Goal: Navigation & Orientation: Find specific page/section

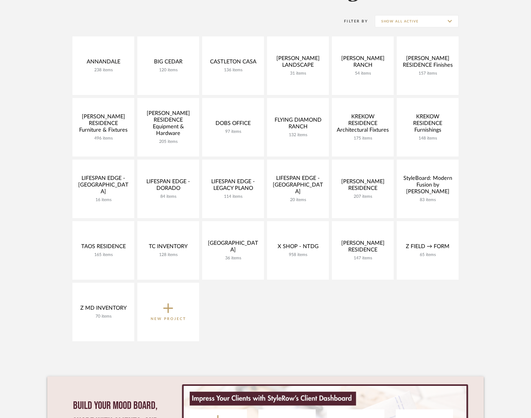
scroll to position [116, 0]
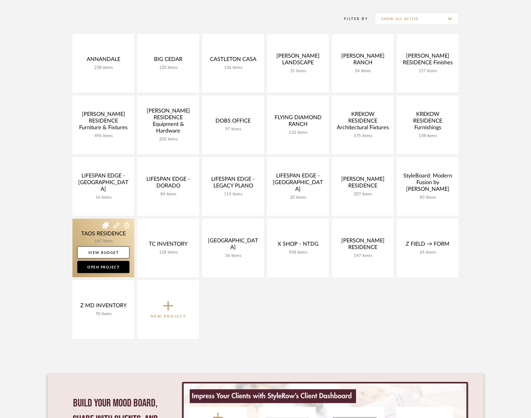
click at [87, 233] on link at bounding box center [103, 248] width 62 height 59
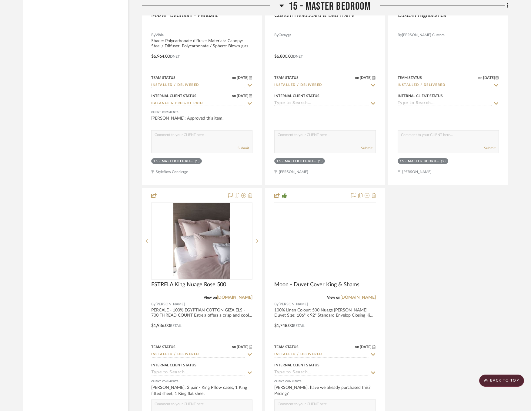
scroll to position [5469, 0]
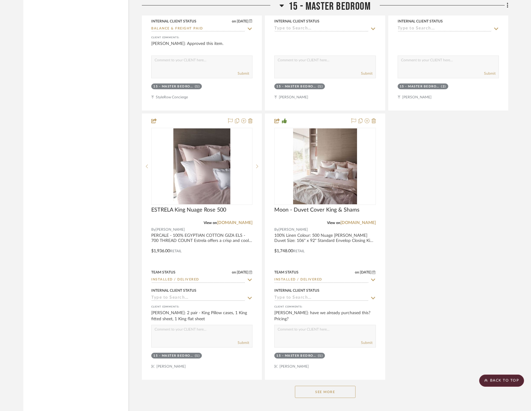
click at [332, 385] on button "See More" at bounding box center [325, 391] width 61 height 12
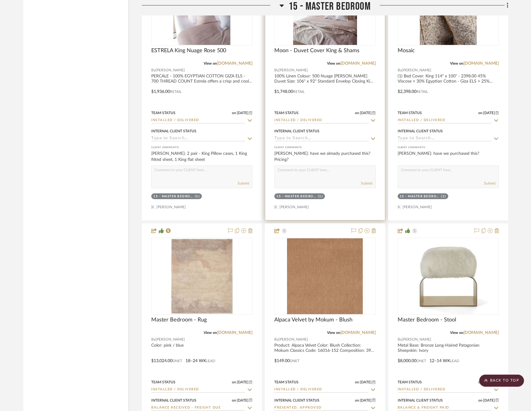
scroll to position [5760, 0]
